Goal: Transaction & Acquisition: Purchase product/service

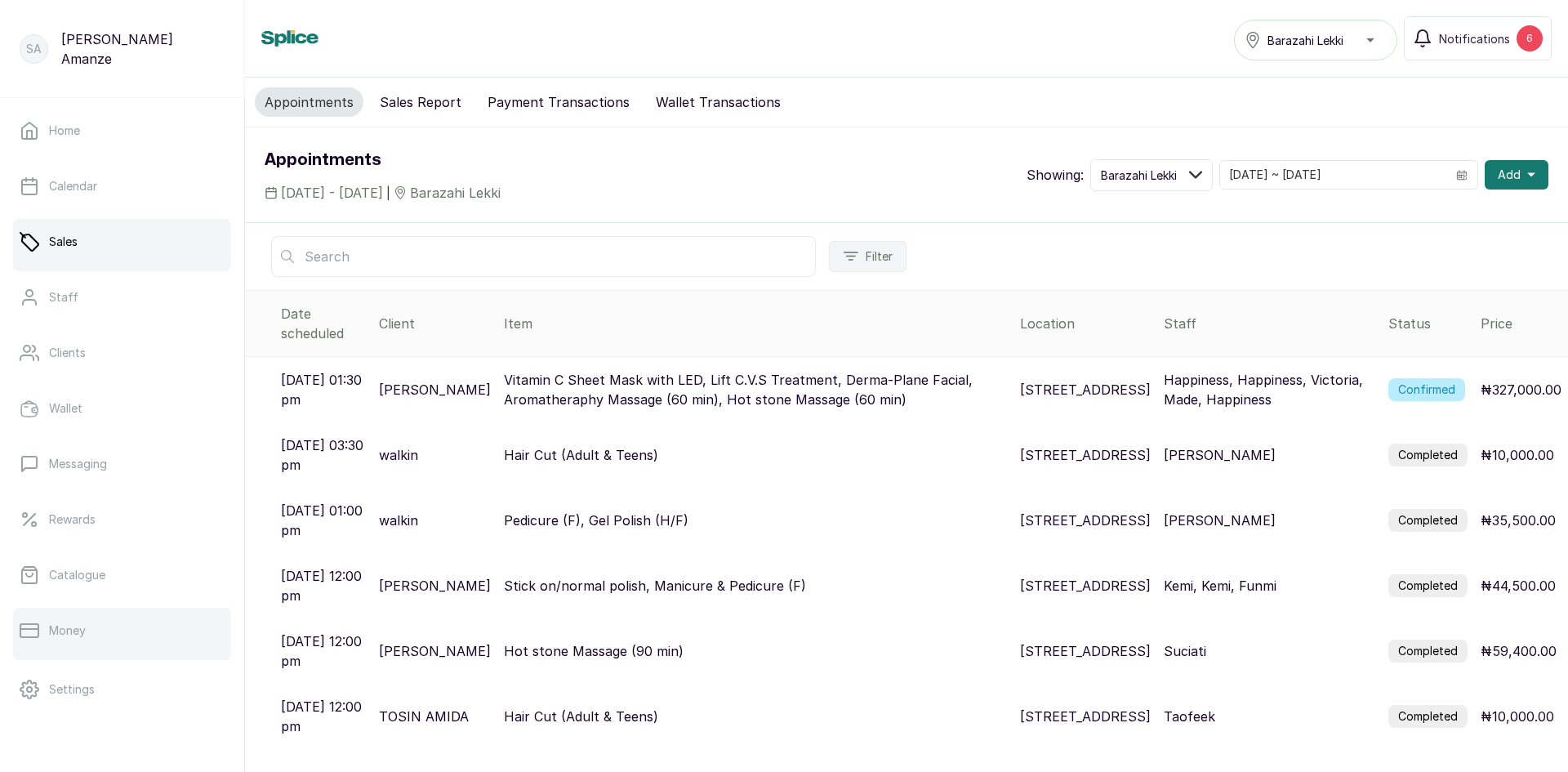
click at [141, 654] on div at bounding box center [121, 656] width 218 height 6
click at [659, 370] on p "Vitamin C Sheet Mask with LED, Lift C.V.S Treatment, Derma-Plane Facial, Aromat…" at bounding box center [755, 389] width 503 height 39
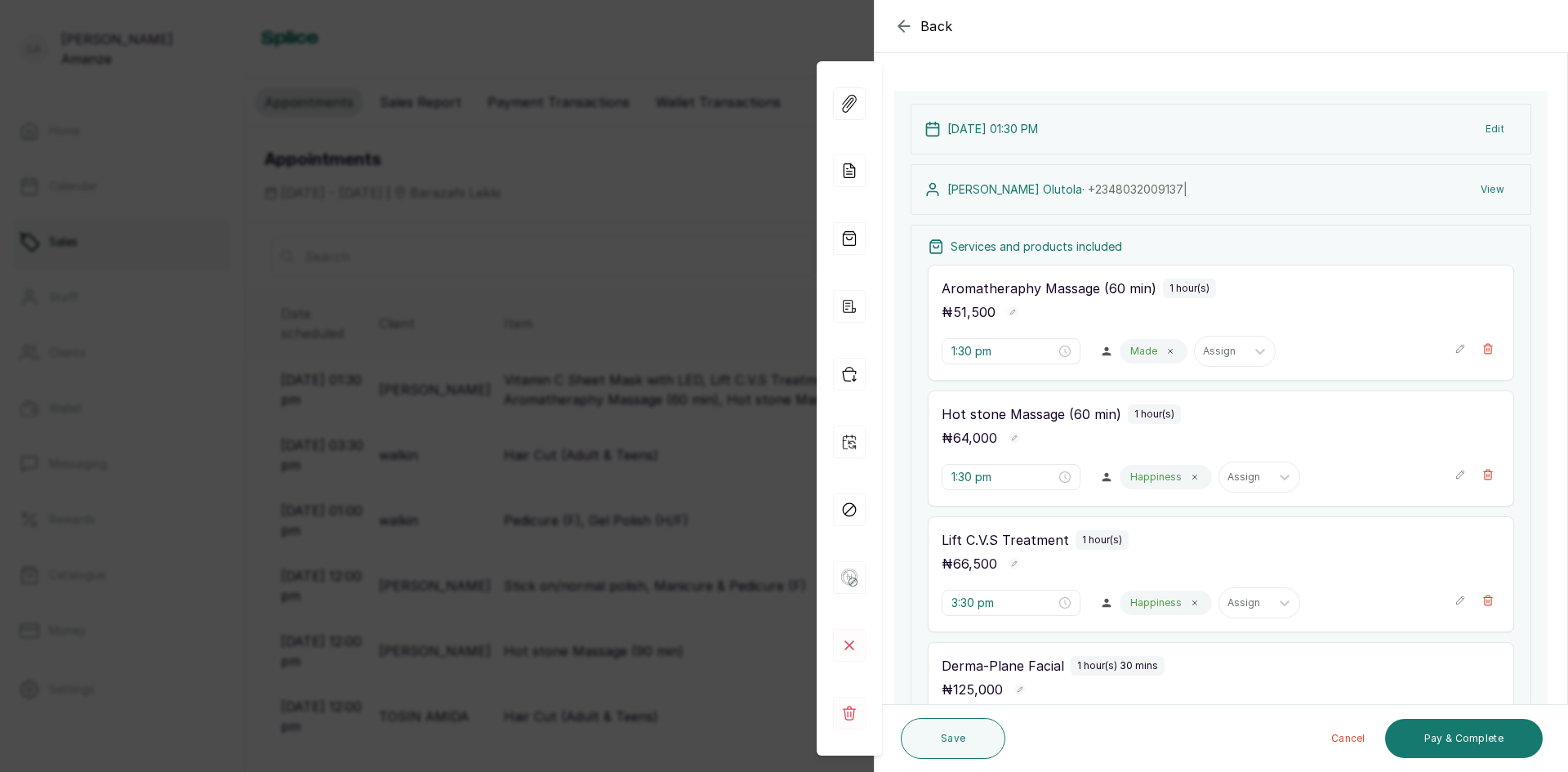
scroll to position [163, 0]
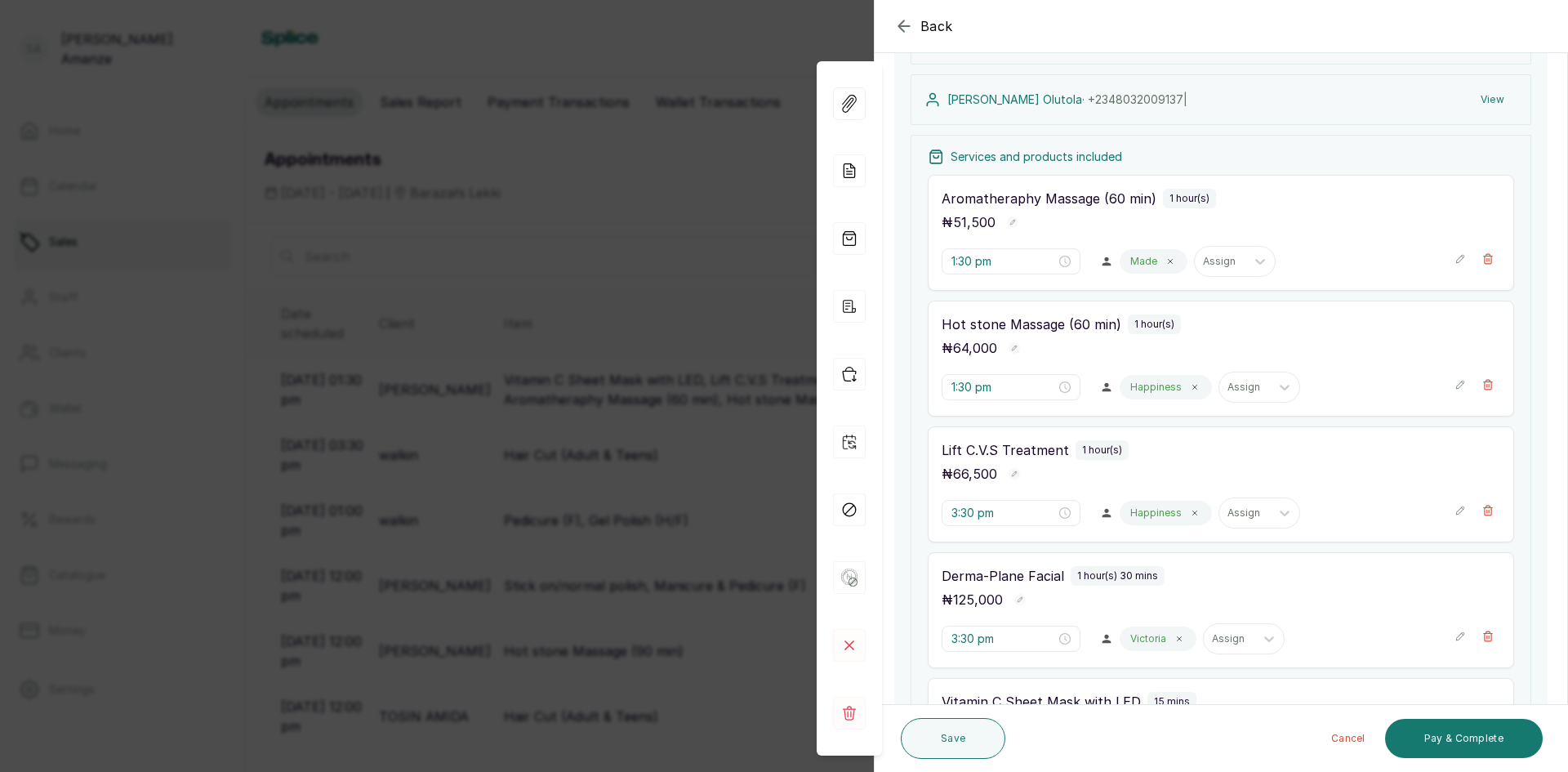
click at [1441, 265] on div "1:30 pm Made Assign" at bounding box center [1220, 261] width 559 height 31
click at [1455, 261] on icon "button" at bounding box center [1460, 258] width 12 height 12
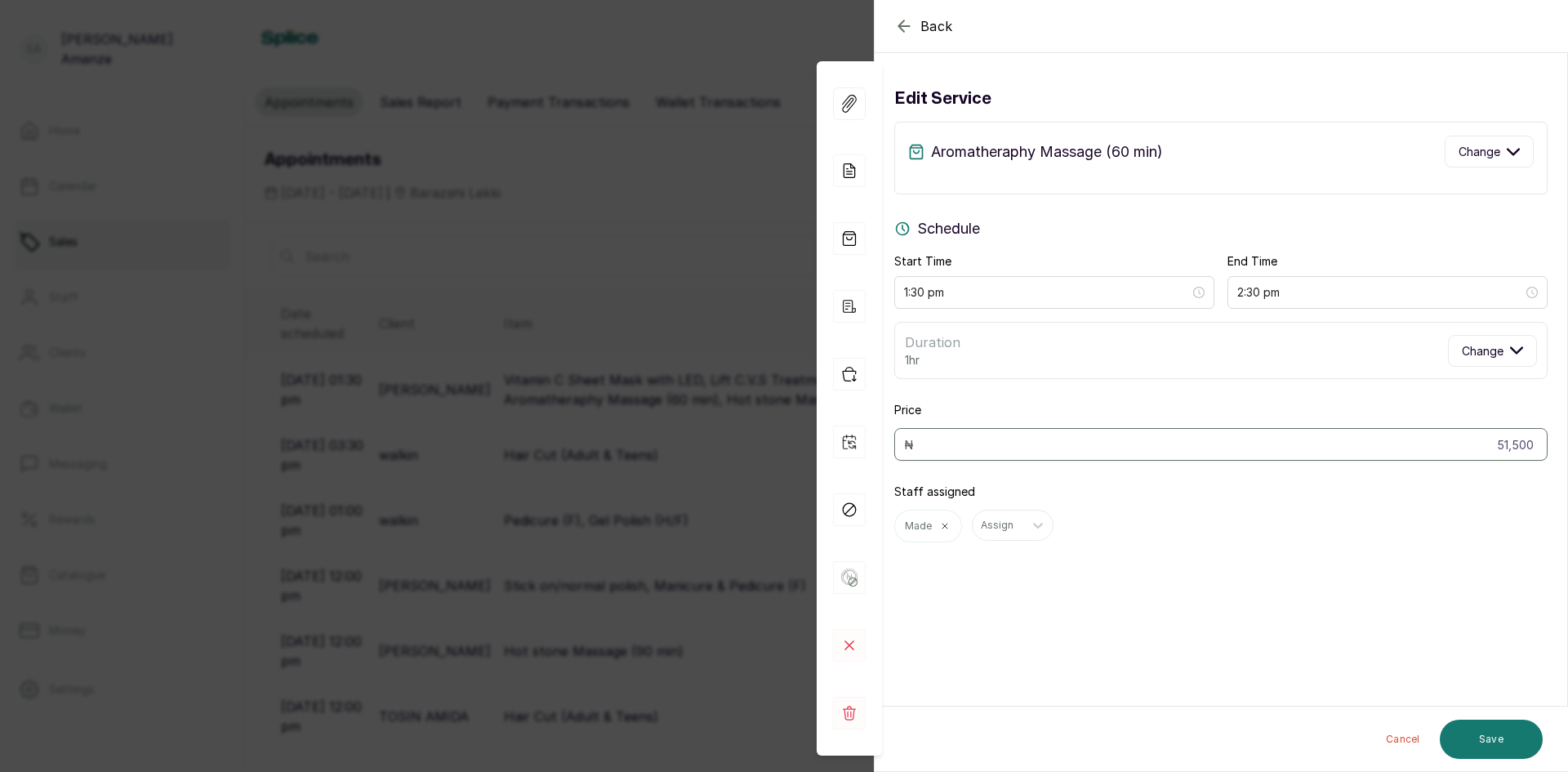
scroll to position [0, 0]
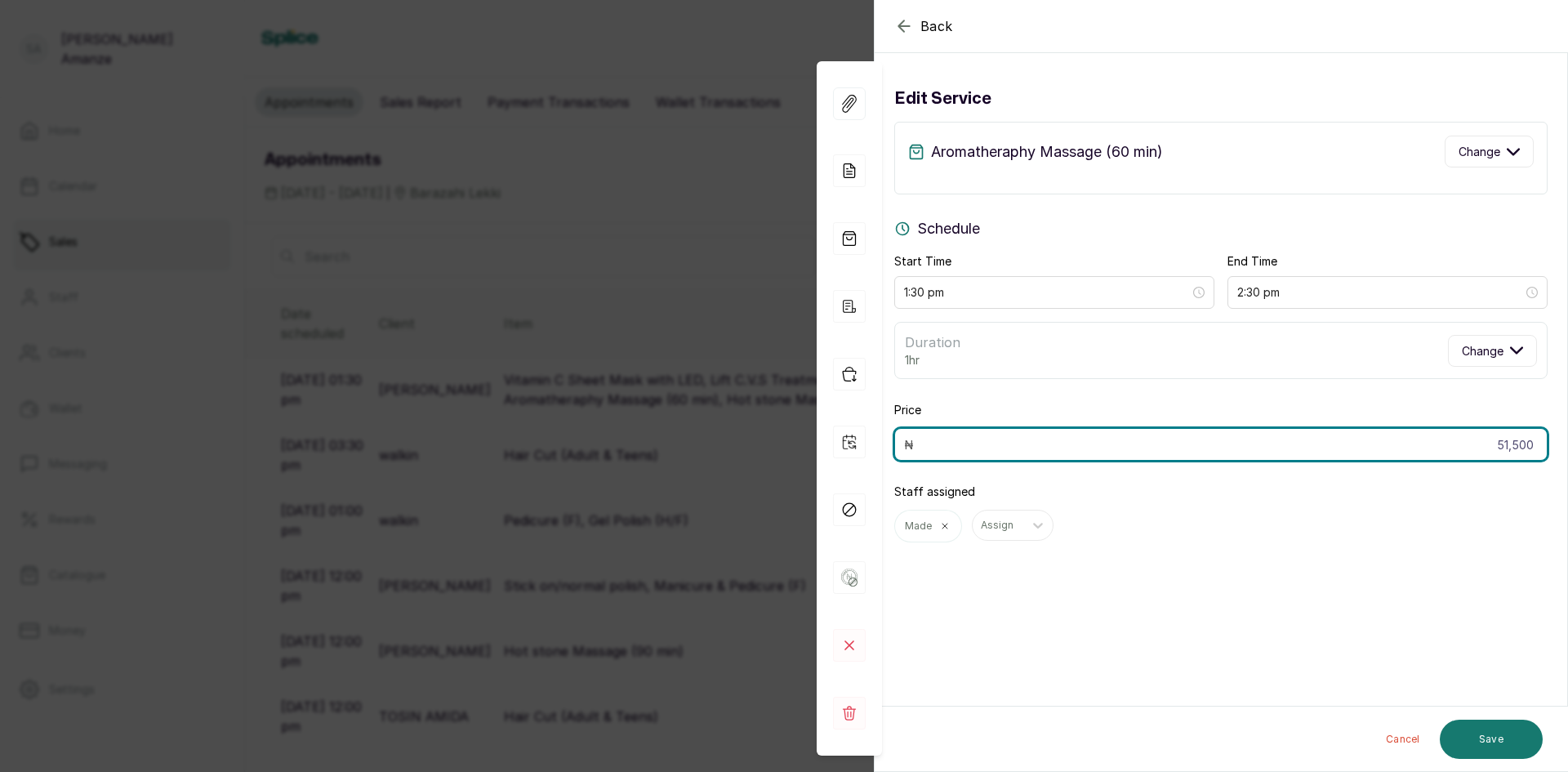
drag, startPoint x: 1485, startPoint y: 441, endPoint x: 1565, endPoint y: 454, distance: 81.0
click at [1565, 454] on section "Back Appointment Details Edit service Aromatheraphy Massage (60 min) Change Sch…" at bounding box center [1221, 386] width 694 height 772
type input "48,925"
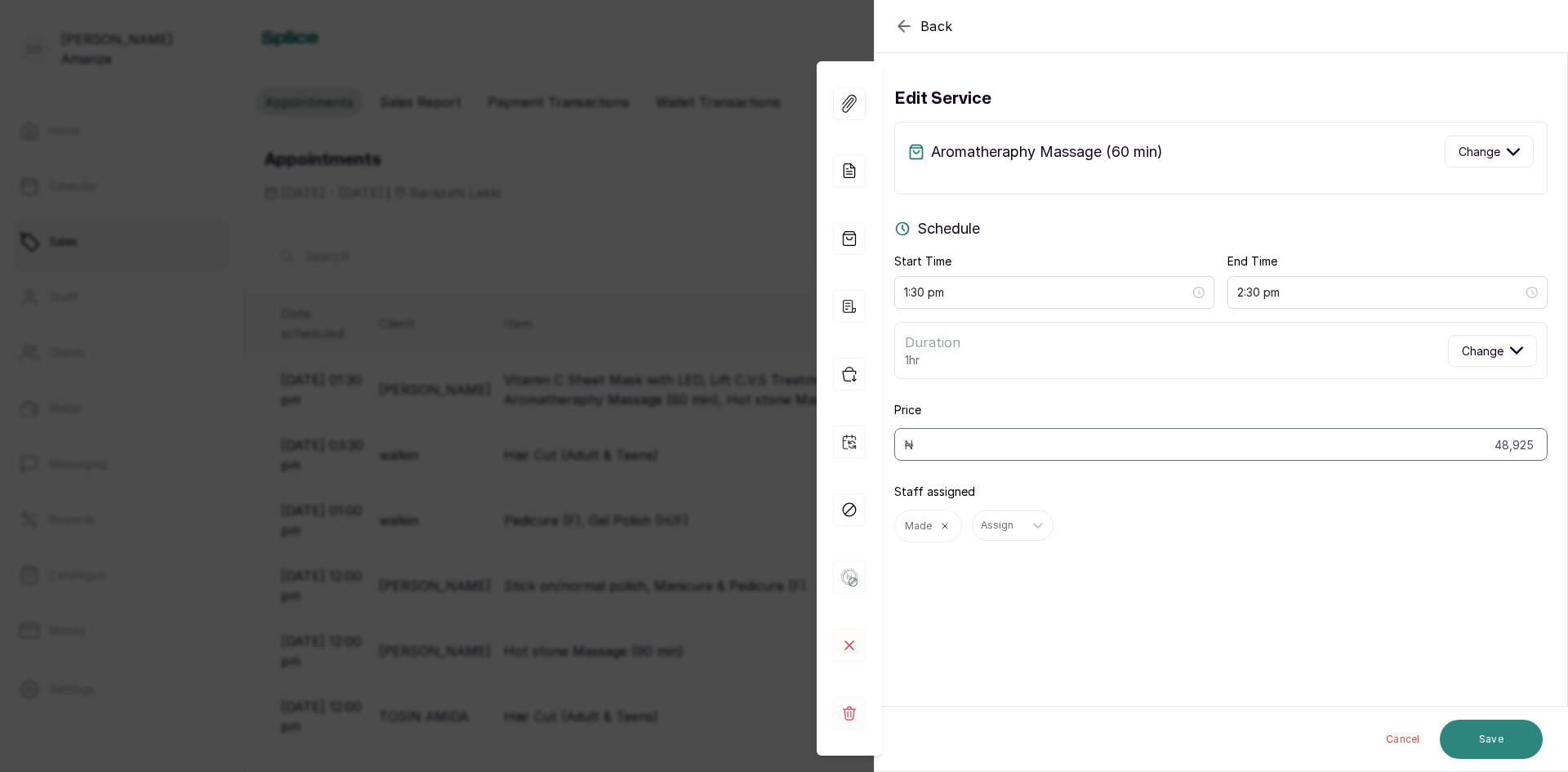
click at [1484, 735] on button "Save" at bounding box center [1491, 738] width 103 height 39
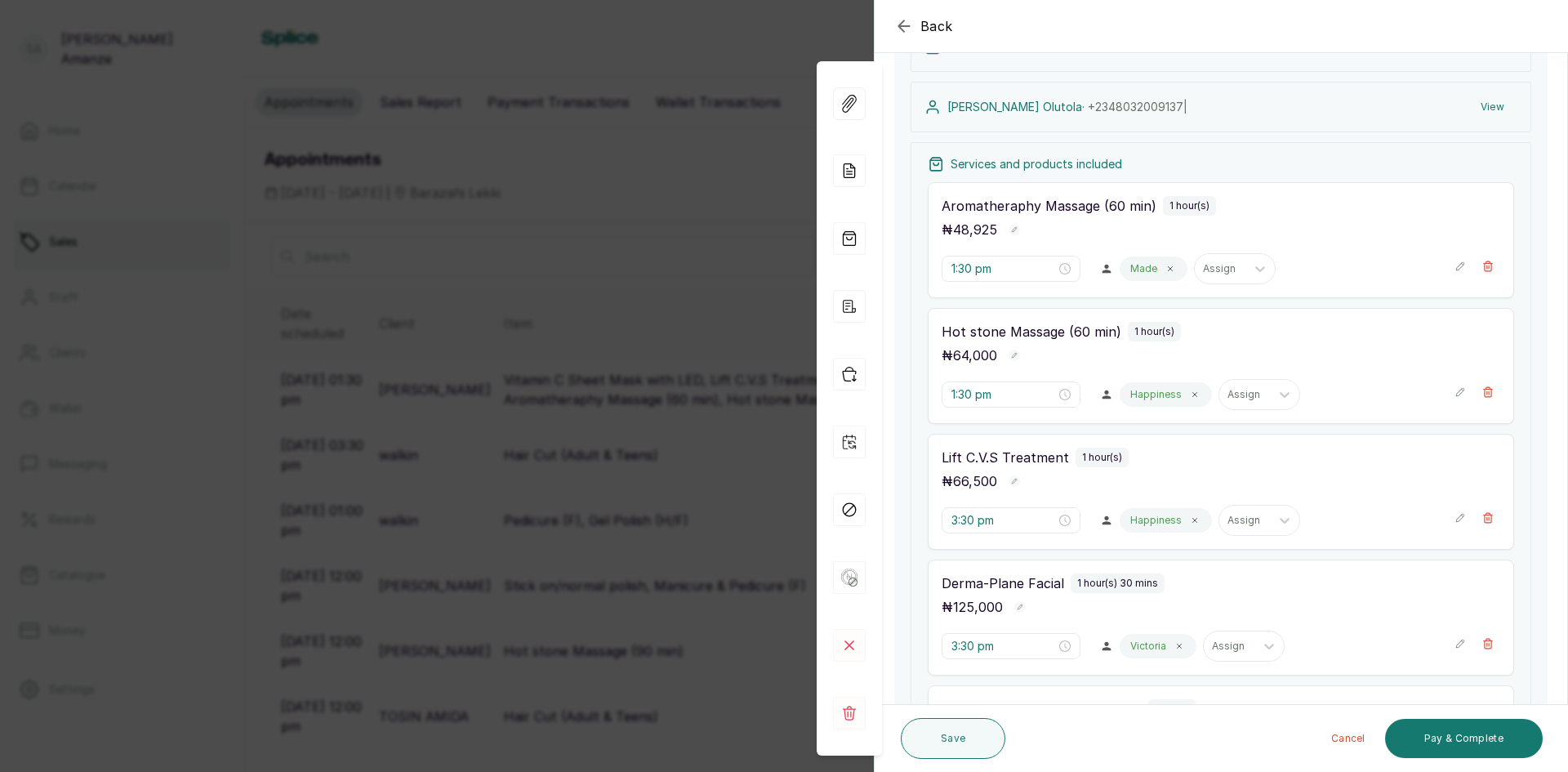
scroll to position [163, 0]
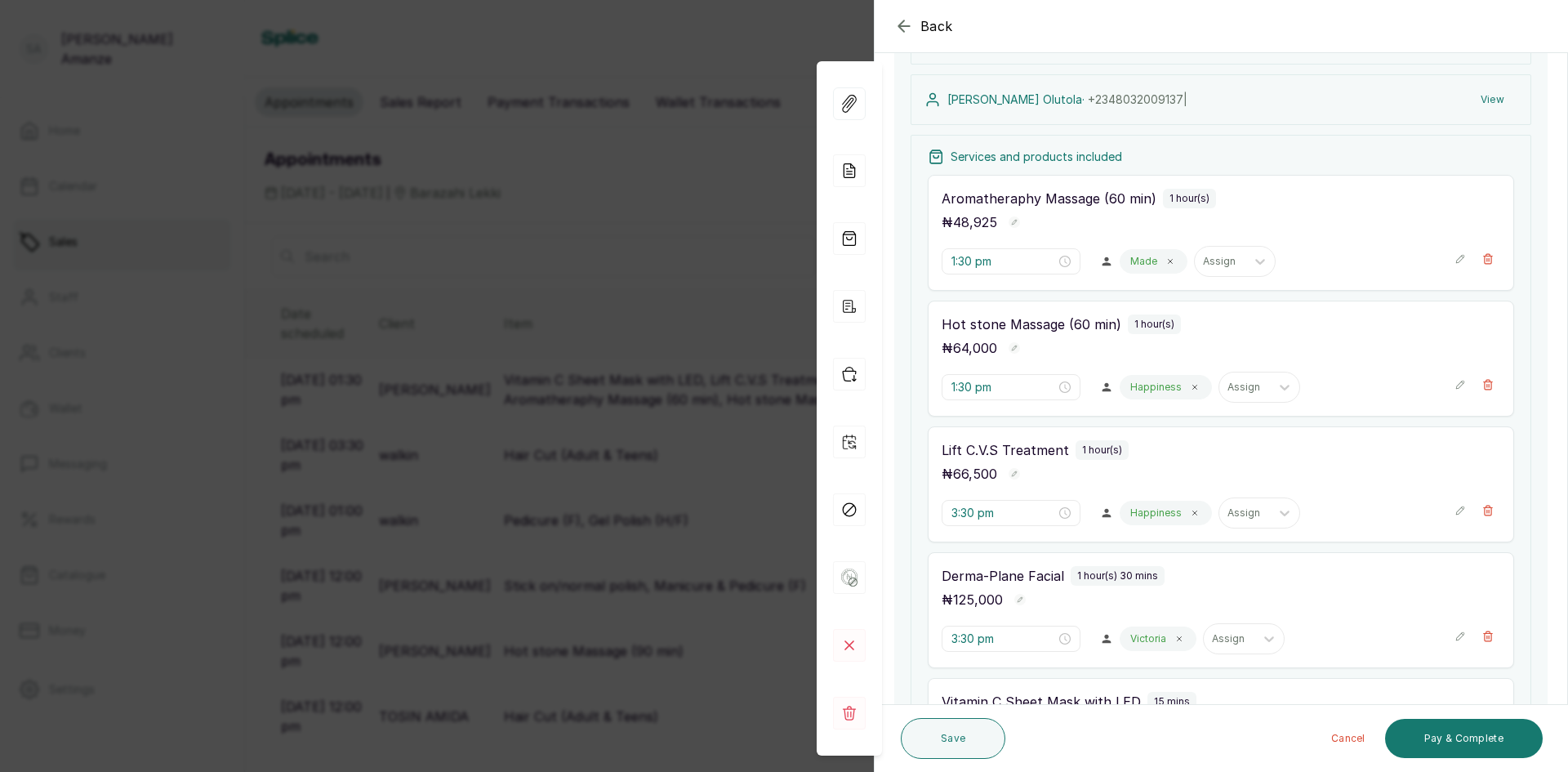
click at [1440, 384] on div "1:30 pm Happiness Assign" at bounding box center [1220, 387] width 559 height 31
click at [1455, 384] on icon "button" at bounding box center [1460, 384] width 12 height 12
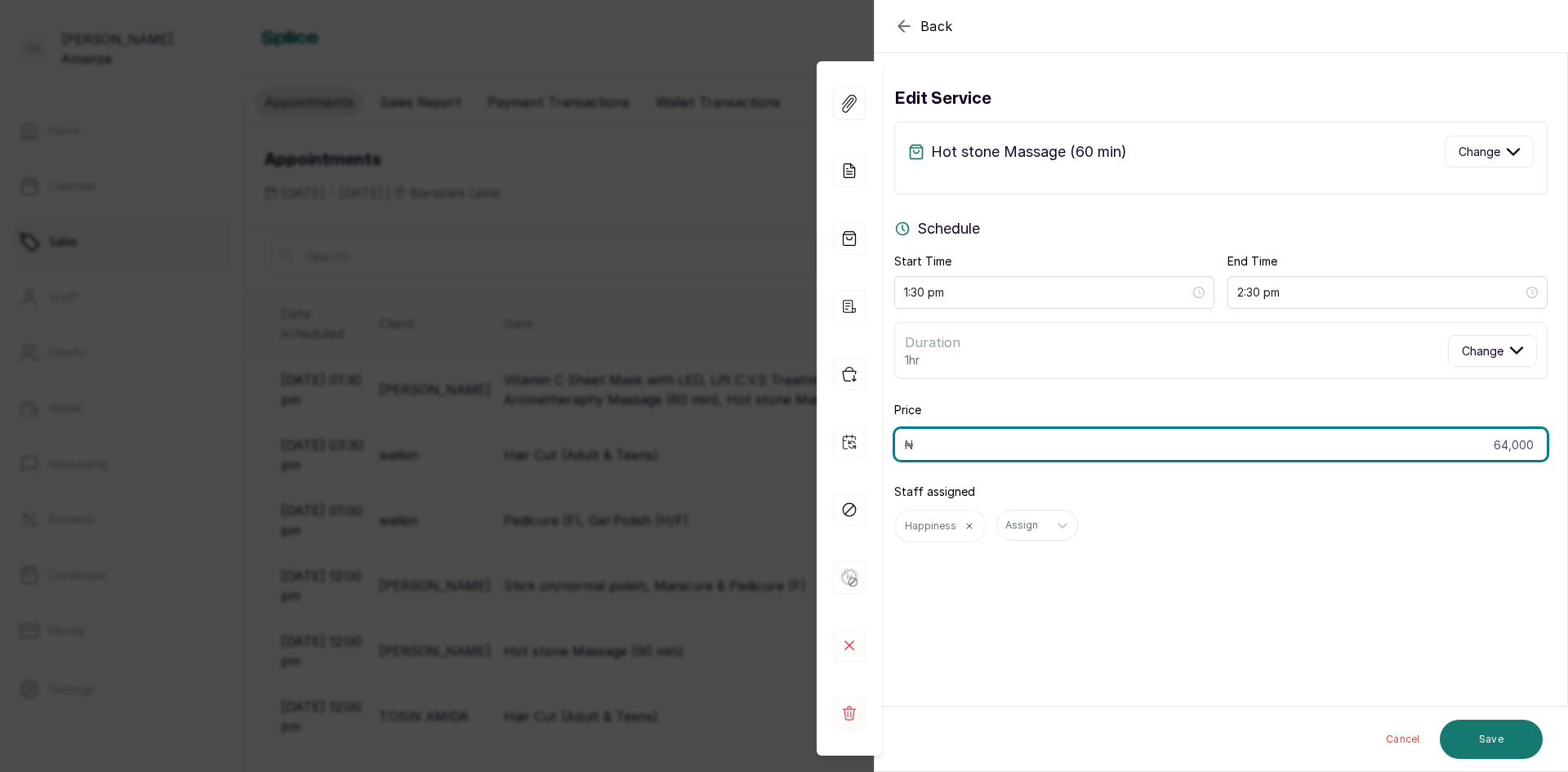
drag, startPoint x: 1473, startPoint y: 444, endPoint x: 1557, endPoint y: 436, distance: 84.4
click at [1557, 436] on section "Back Appointment Details Edit service Hot stone Massage (60 min) Change Schedul…" at bounding box center [1221, 386] width 694 height 772
type input "60,800"
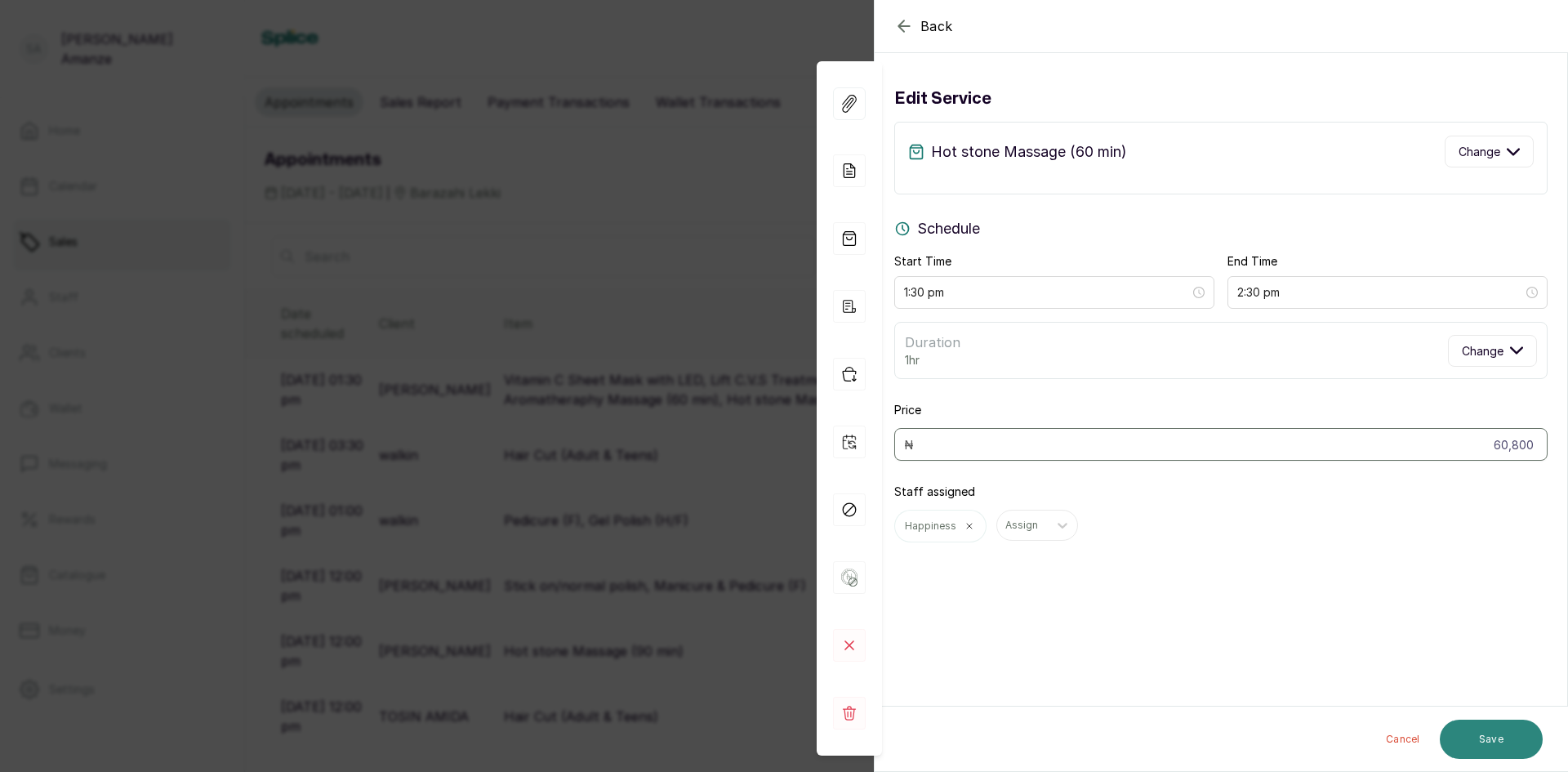
click at [1505, 737] on button "Save" at bounding box center [1491, 738] width 103 height 39
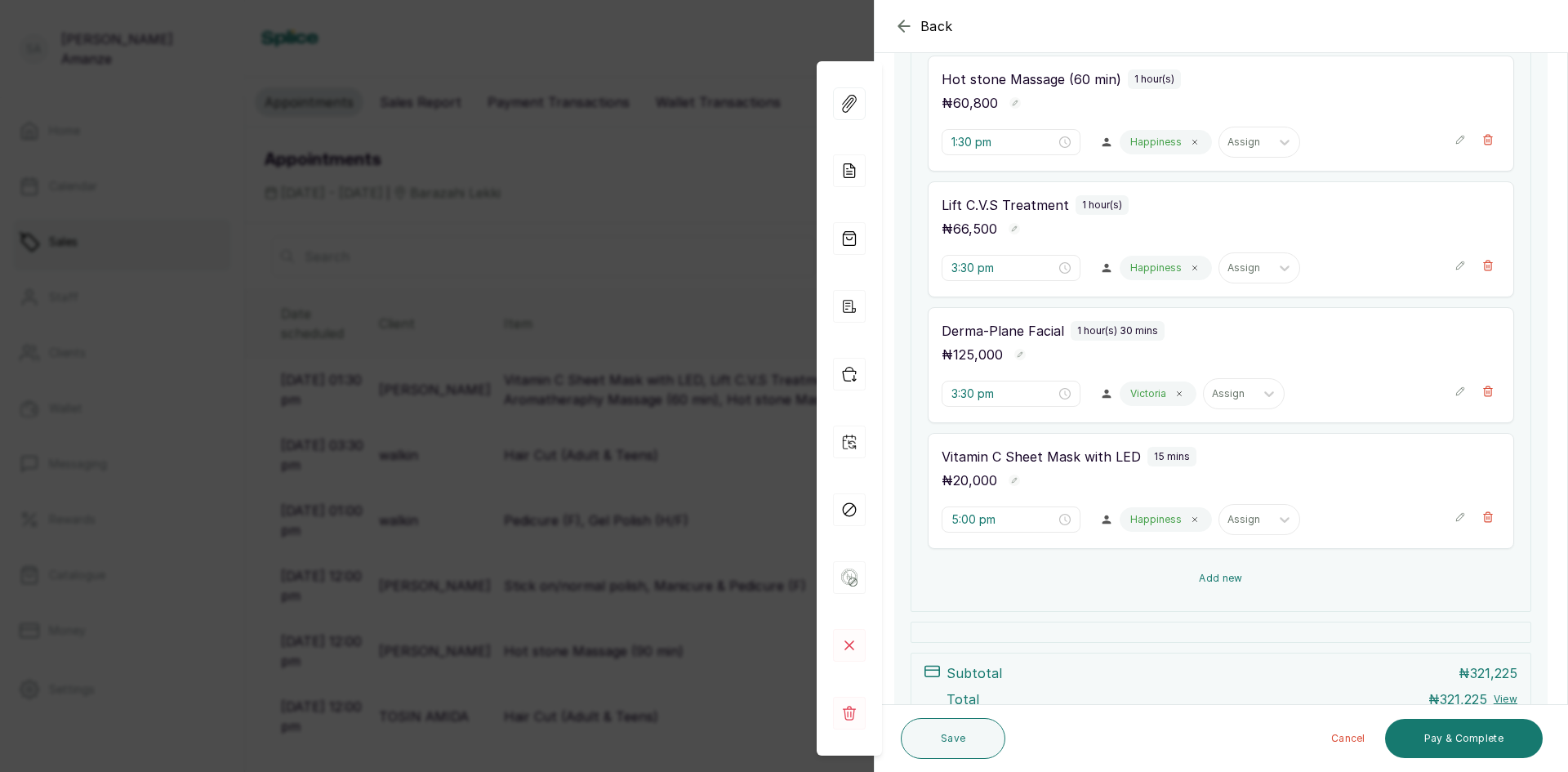
scroll to position [490, 0]
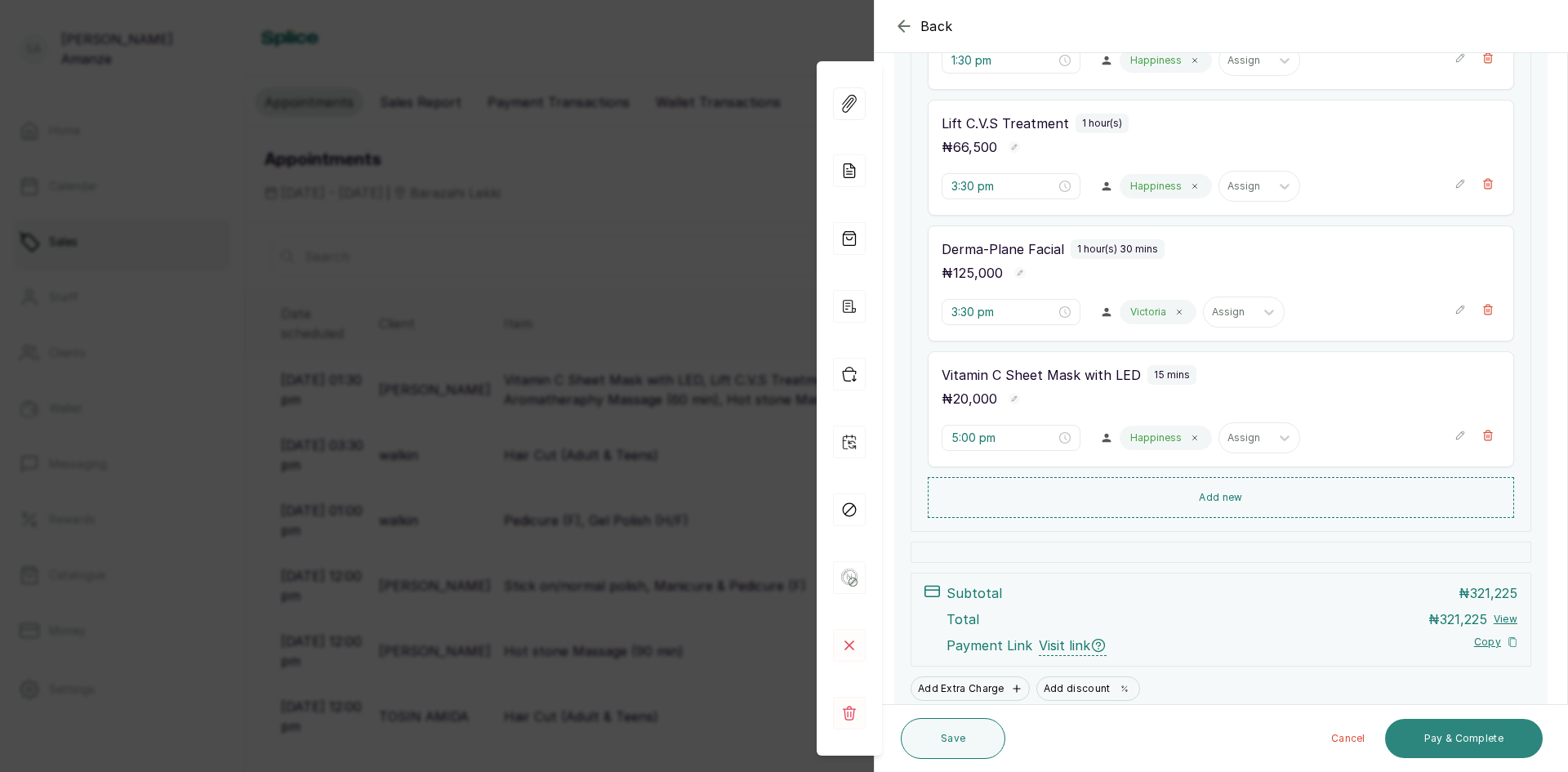
click at [1453, 731] on button "Pay & Complete" at bounding box center [1464, 738] width 158 height 39
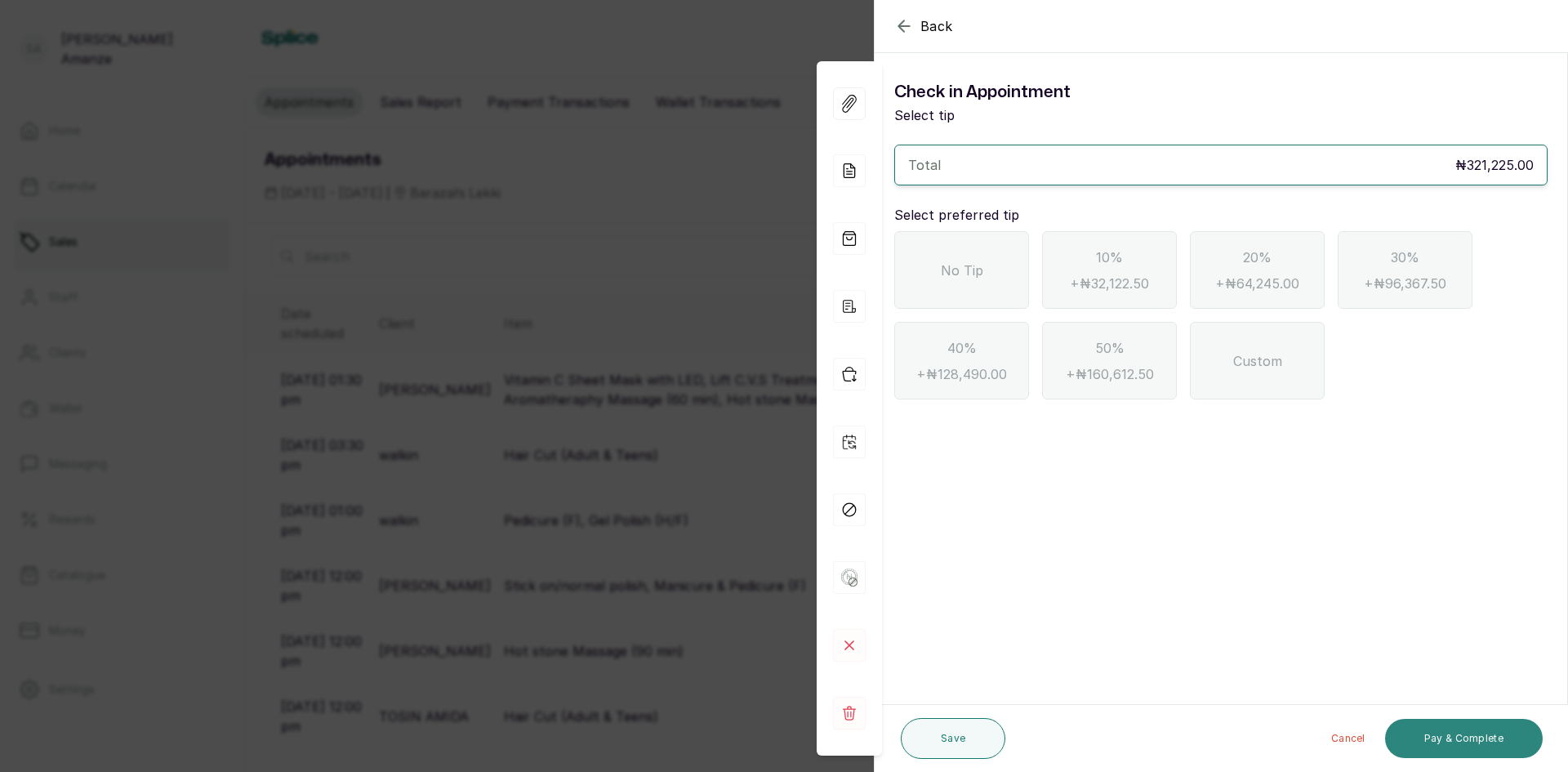
scroll to position [0, 0]
drag, startPoint x: 968, startPoint y: 246, endPoint x: 968, endPoint y: 256, distance: 10.0
click at [968, 252] on div "No Tip" at bounding box center [961, 270] width 135 height 78
click at [1465, 722] on button "Pay & Complete" at bounding box center [1464, 738] width 158 height 39
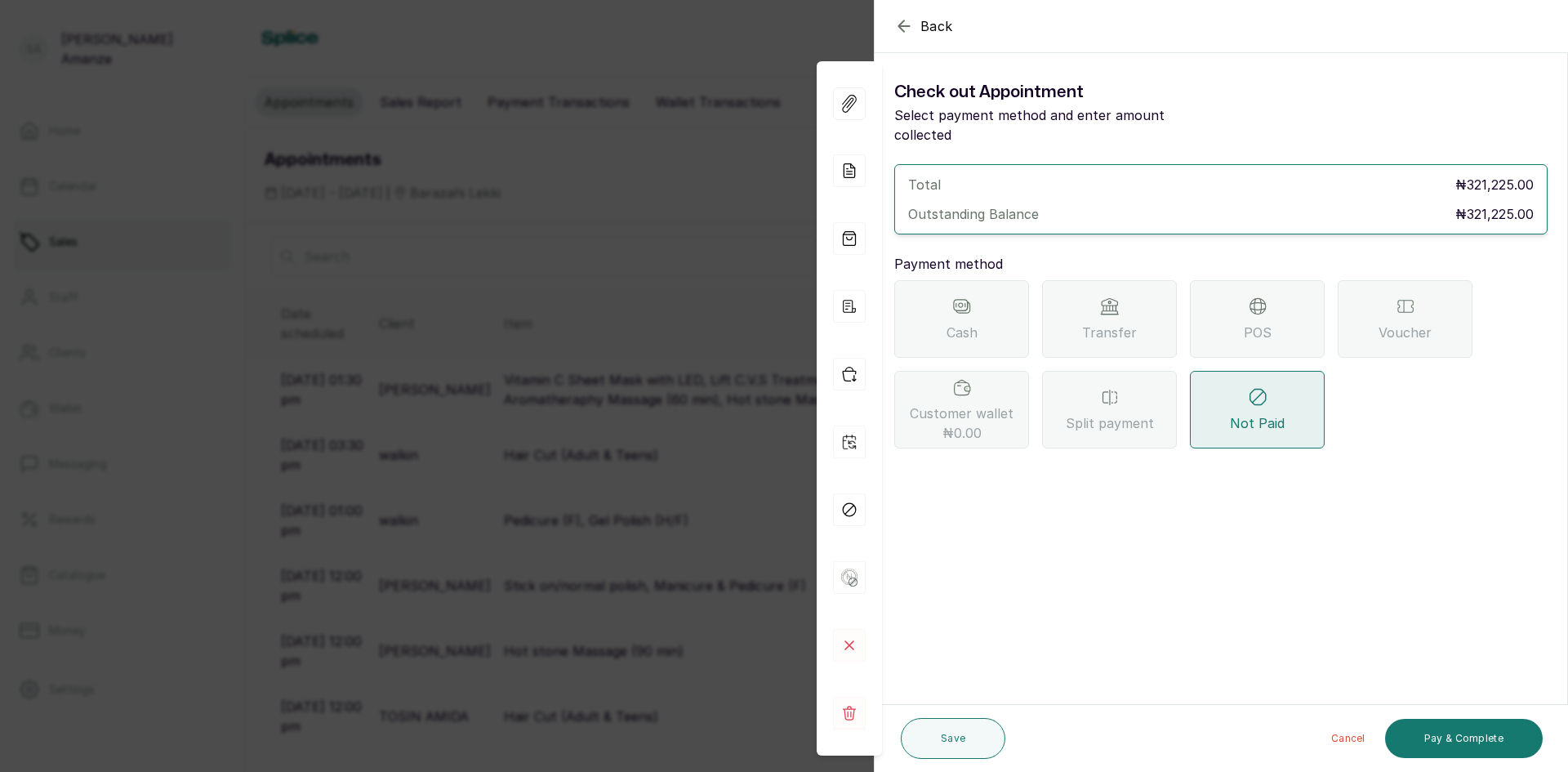
click at [1158, 325] on div "Transfer" at bounding box center [1109, 319] width 135 height 78
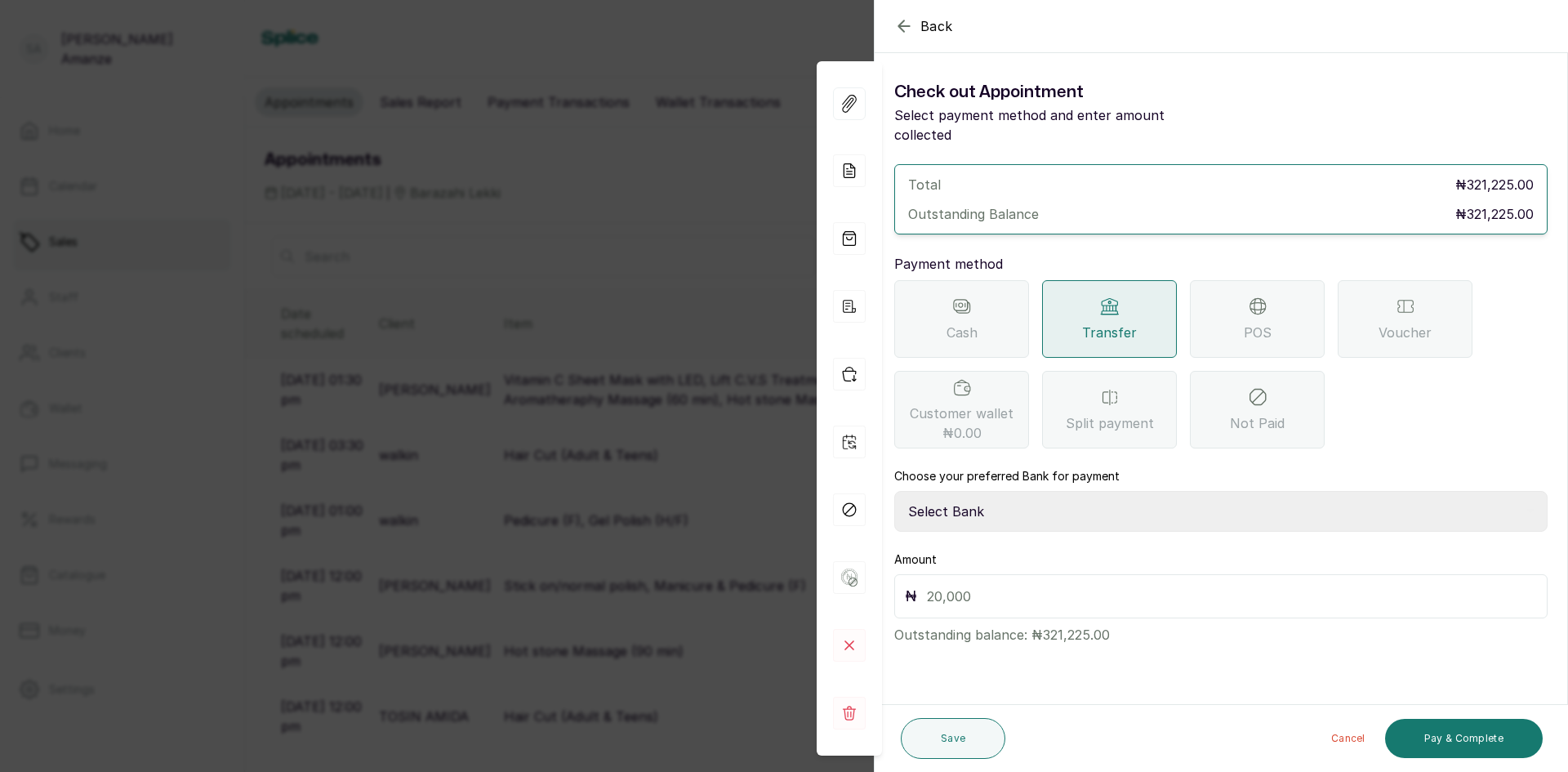
click at [1121, 491] on select "Select Bank BARAZAHI LIMITED Access Bank TRACTION/TR BARAZAHI Paystack-Titan Ba…" at bounding box center [1220, 511] width 653 height 41
select select "3da602f6-cb5f-407a-81f6-dc86d0307638"
click at [894, 491] on select "Select Bank BARAZAHI LIMITED Access Bank TRACTION/TR BARAZAHI Paystack-Titan Ba…" at bounding box center [1220, 511] width 653 height 41
click at [1132, 584] on input "text" at bounding box center [1231, 595] width 610 height 23
type input "321,225"
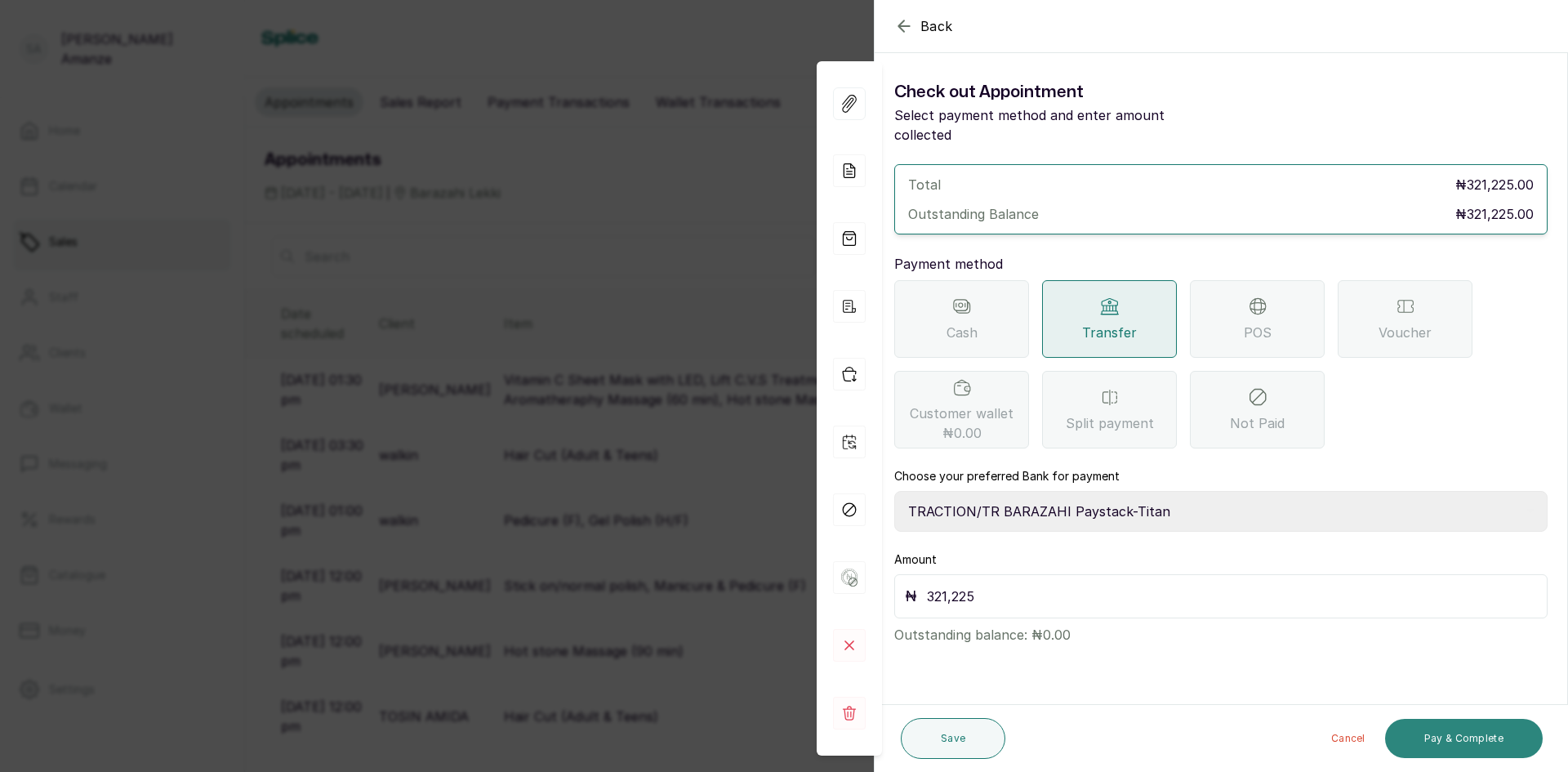
click at [1462, 748] on button "Pay & Complete" at bounding box center [1464, 738] width 158 height 39
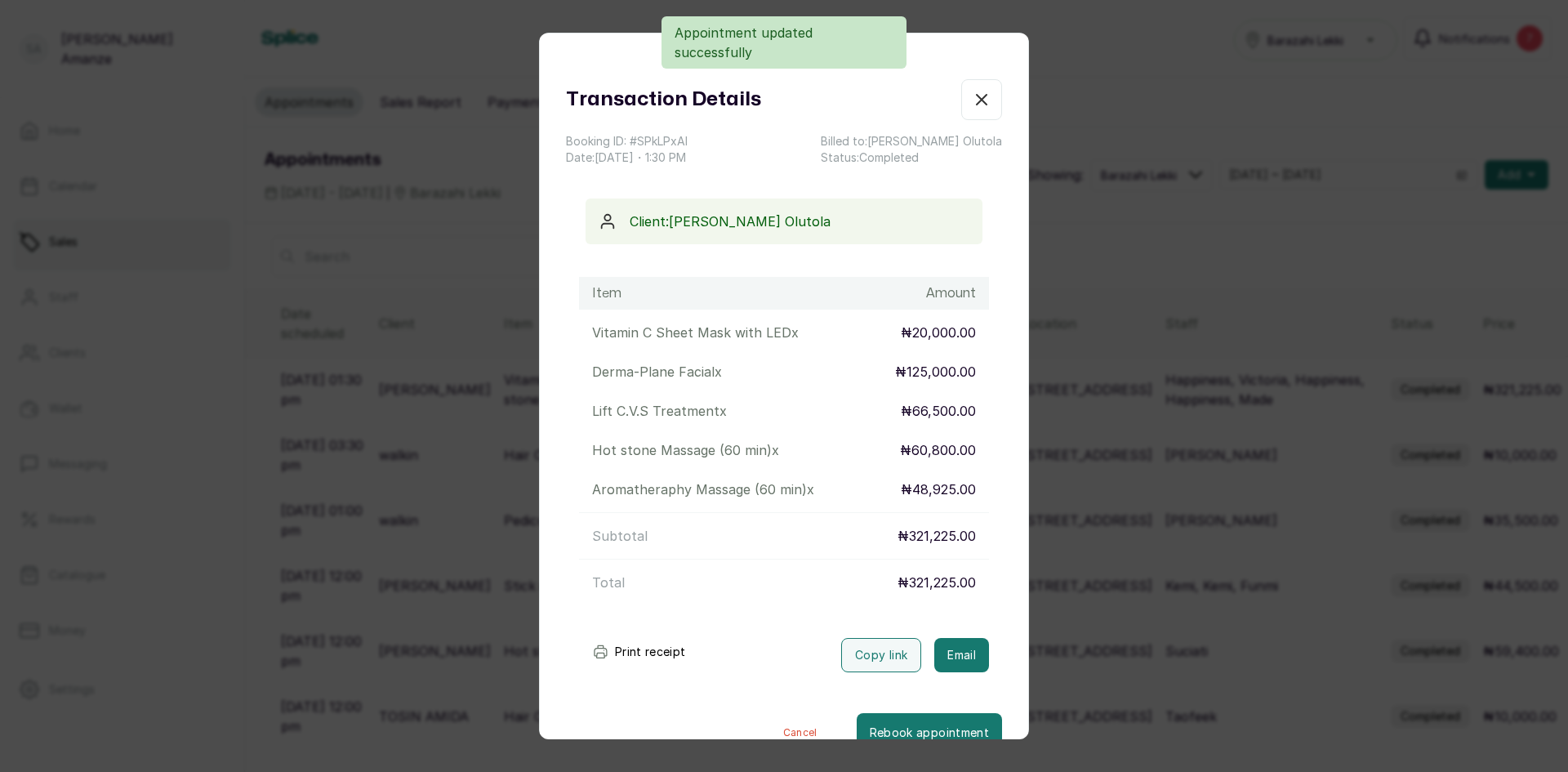
click at [972, 90] on icon "button" at bounding box center [982, 100] width 20 height 20
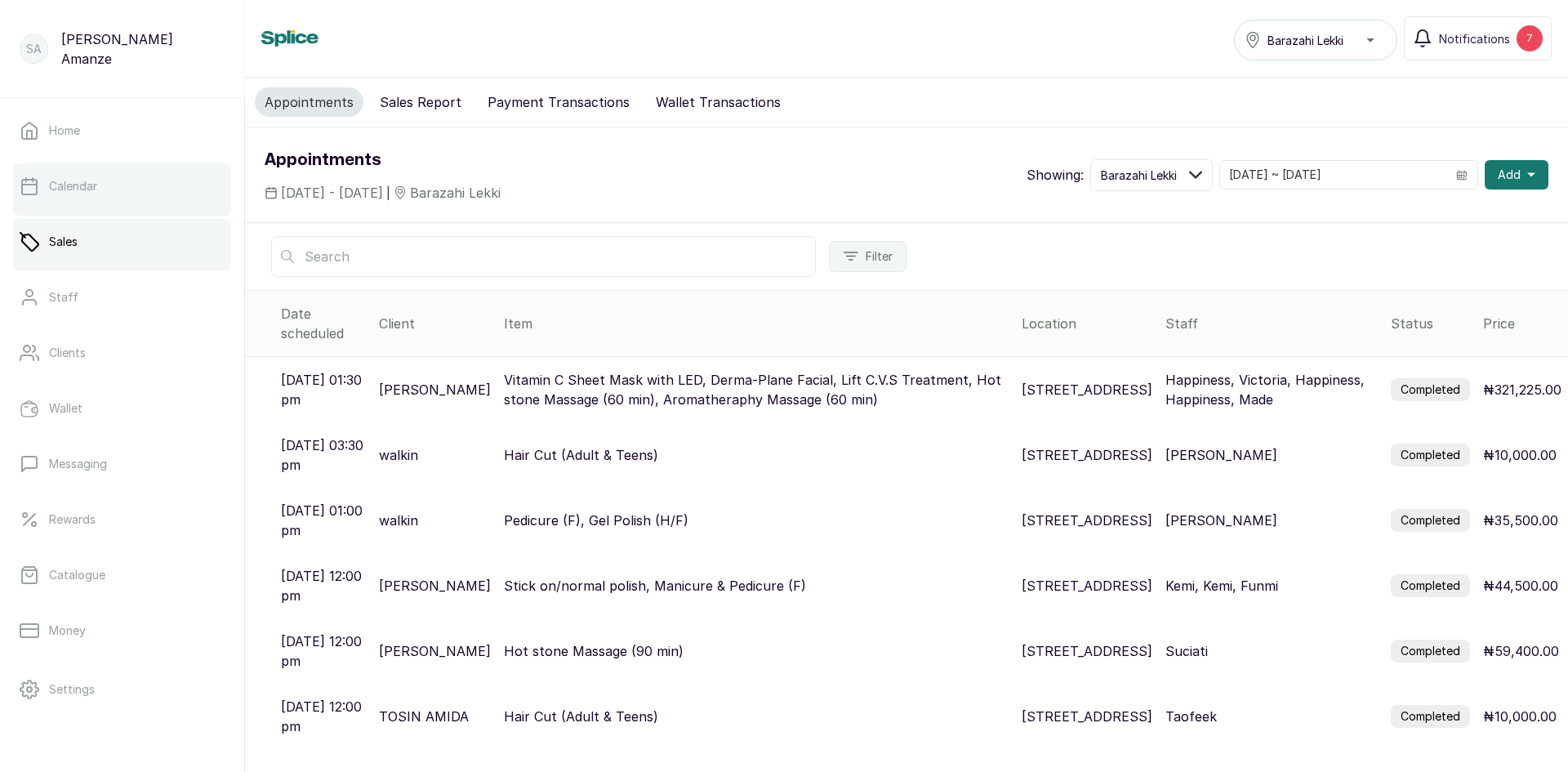
click at [98, 189] on link "Calendar" at bounding box center [121, 186] width 218 height 45
